Goal: Information Seeking & Learning: Check status

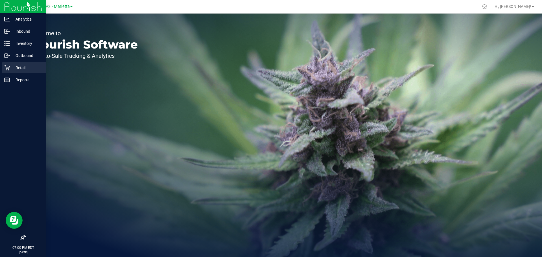
click at [21, 67] on p "Retail" at bounding box center [27, 67] width 34 height 7
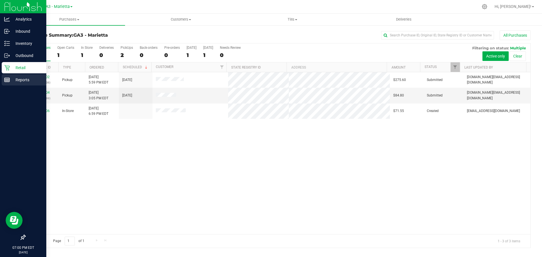
click at [25, 79] on p "Reports" at bounding box center [27, 80] width 34 height 7
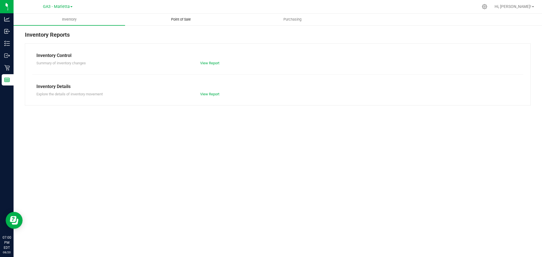
click at [177, 19] on span "Point of Sale" at bounding box center [180, 19] width 35 height 5
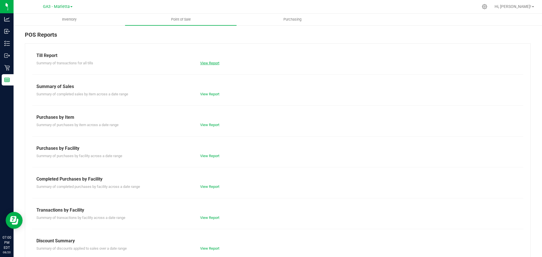
click at [205, 62] on link "View Report" at bounding box center [209, 63] width 19 height 4
